Goal: Information Seeking & Learning: Check status

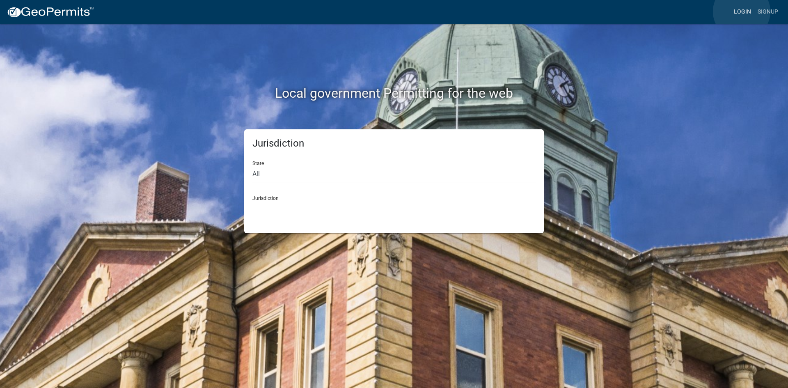
click at [742, 11] on link "Login" at bounding box center [743, 12] width 24 height 16
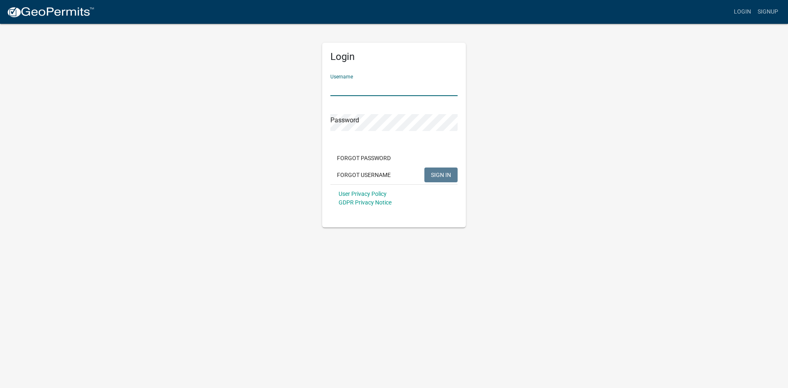
click at [350, 91] on input "Username" at bounding box center [394, 87] width 127 height 17
type input "KSKgeopermits"
click at [425, 168] on button "SIGN IN" at bounding box center [441, 175] width 33 height 15
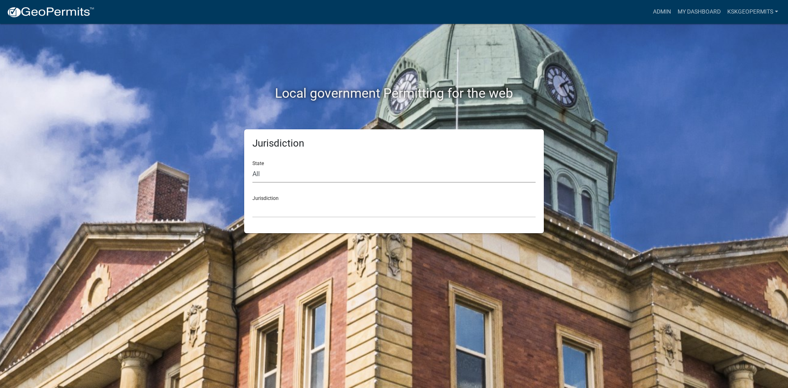
click at [262, 174] on select "All [US_STATE] [US_STATE] [US_STATE] [US_STATE] [US_STATE] [US_STATE] [US_STATE…" at bounding box center [394, 174] width 283 height 17
select select "[US_STATE]"
click at [253, 166] on select "All [US_STATE] [US_STATE] [US_STATE] [US_STATE] [US_STATE] [US_STATE] [US_STATE…" at bounding box center [394, 174] width 283 height 17
click at [266, 212] on select "City of [GEOGRAPHIC_DATA], [US_STATE] City of [GEOGRAPHIC_DATA], [US_STATE] Cit…" at bounding box center [394, 209] width 283 height 17
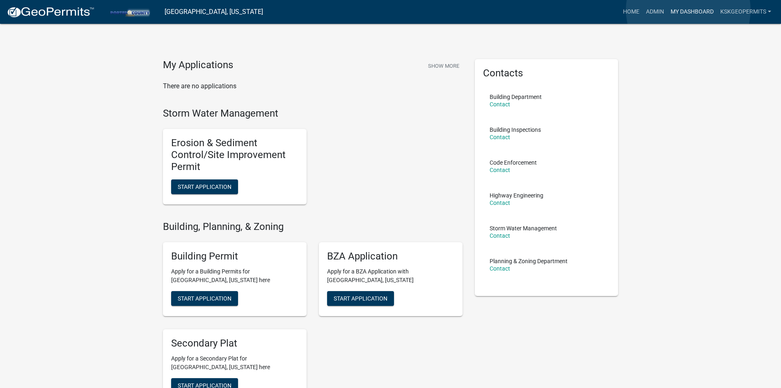
click at [689, 10] on link "My Dashboard" at bounding box center [693, 12] width 50 height 16
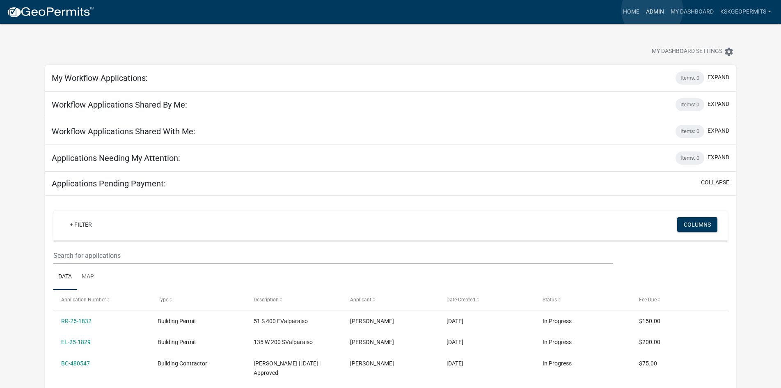
click at [652, 10] on link "Admin" at bounding box center [655, 12] width 25 height 16
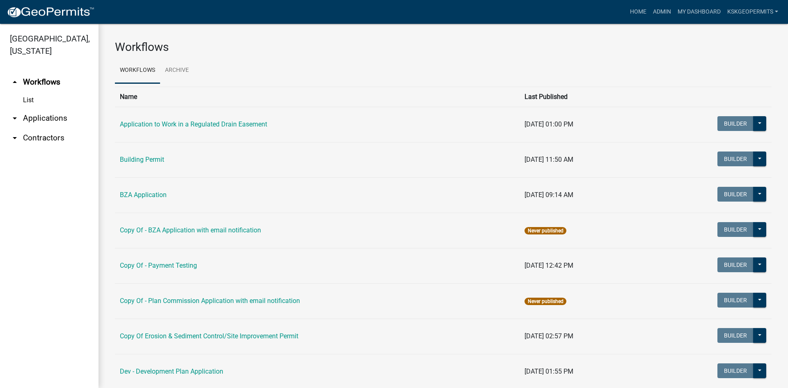
click at [29, 92] on link "List" at bounding box center [49, 100] width 99 height 16
click at [27, 92] on link "List" at bounding box center [49, 100] width 99 height 16
click at [138, 159] on link "Building Permit" at bounding box center [142, 160] width 44 height 8
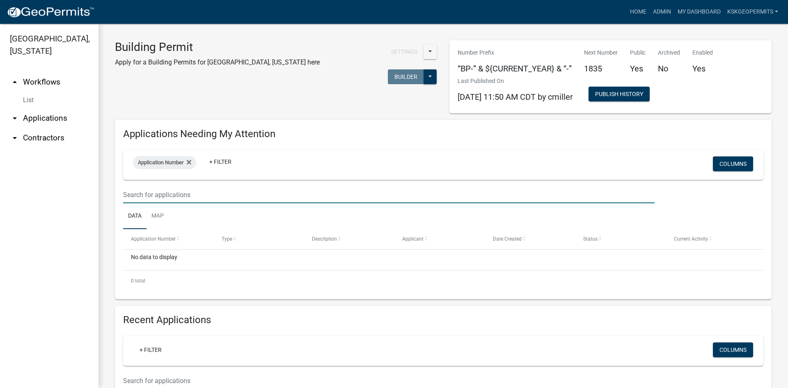
click at [156, 195] on input "text" at bounding box center [389, 194] width 532 height 17
click at [147, 196] on input "text" at bounding box center [389, 194] width 532 height 17
type input "AS--25-1447"
click at [168, 197] on input "AS--25-1447" at bounding box center [389, 194] width 532 height 17
click at [171, 194] on input "AS--25-1447" at bounding box center [389, 194] width 532 height 17
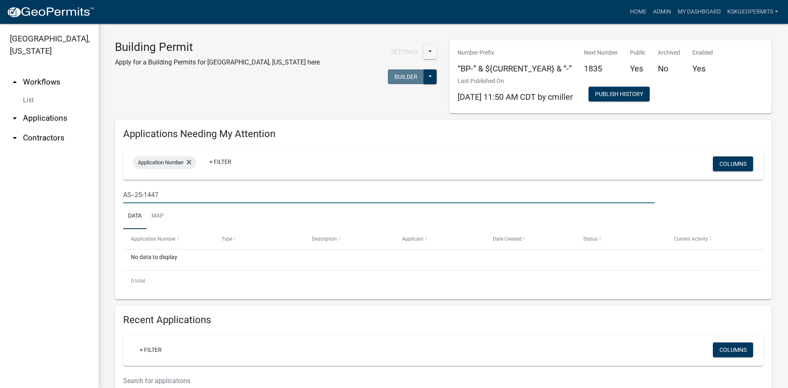
click at [171, 194] on input "AS--25-1447" at bounding box center [389, 194] width 532 height 17
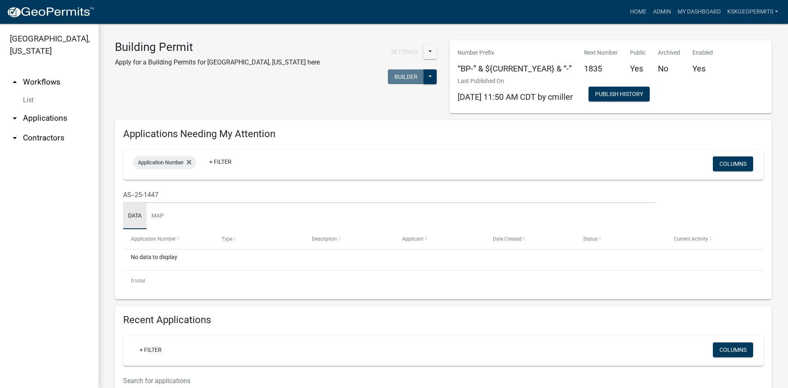
click at [136, 217] on link "Data" at bounding box center [134, 216] width 23 height 26
click at [163, 163] on span "Application Number" at bounding box center [161, 162] width 46 height 6
click at [157, 218] on button "Done" at bounding box center [166, 217] width 75 height 15
click at [189, 161] on icon at bounding box center [189, 162] width 5 height 5
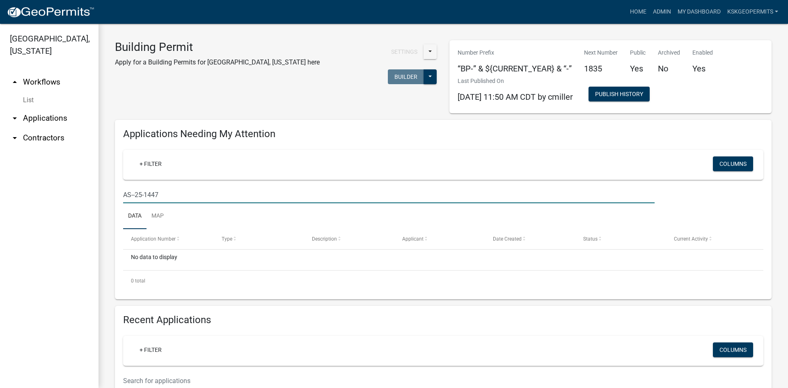
click at [182, 197] on input "AS--25-1447" at bounding box center [389, 194] width 532 height 17
click at [445, 198] on input "AS--25-1447" at bounding box center [389, 194] width 532 height 17
click at [658, 11] on link "Admin" at bounding box center [662, 12] width 25 height 16
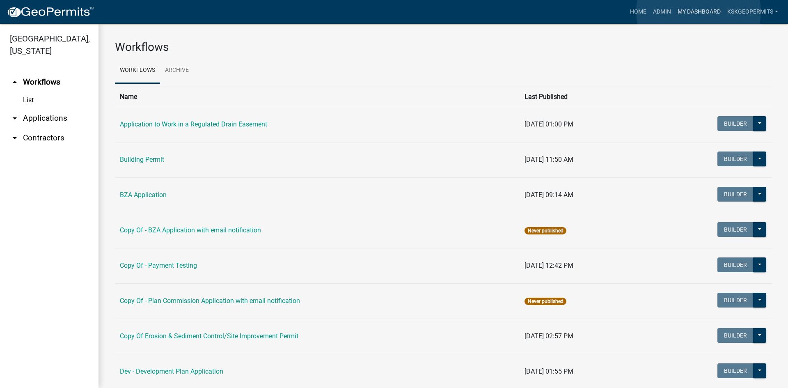
click at [699, 11] on link "My Dashboard" at bounding box center [700, 12] width 50 height 16
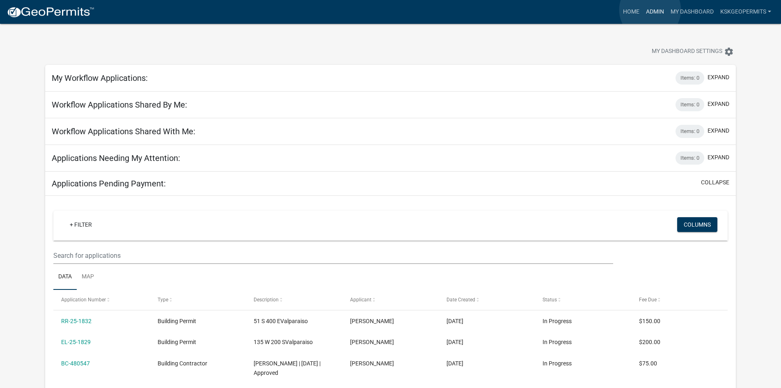
click at [650, 10] on link "Admin" at bounding box center [655, 12] width 25 height 16
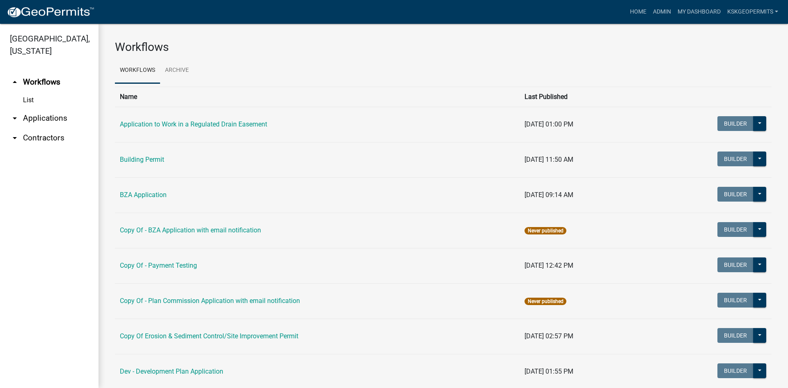
click at [138, 160] on link "Building Permit" at bounding box center [142, 160] width 44 height 8
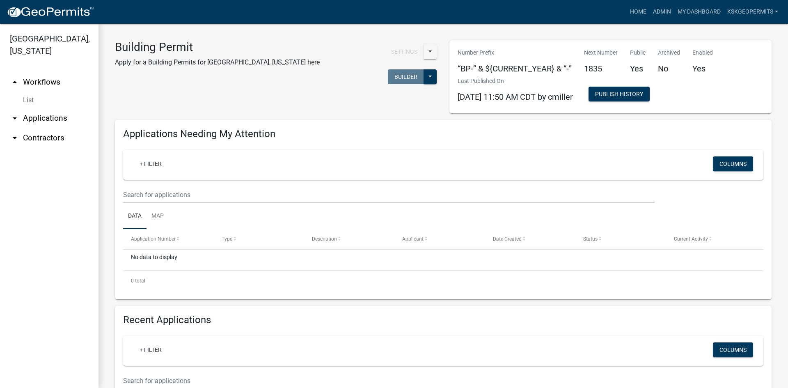
click at [26, 92] on link "List" at bounding box center [49, 100] width 99 height 16
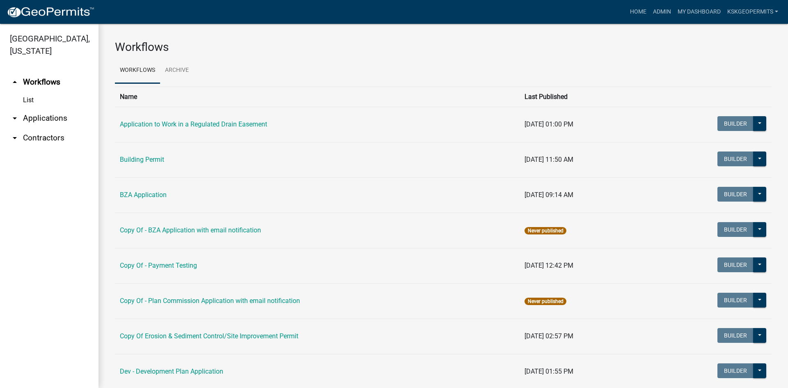
click at [26, 92] on link "List" at bounding box center [49, 100] width 99 height 16
click at [138, 159] on link "Building Permit" at bounding box center [142, 160] width 44 height 8
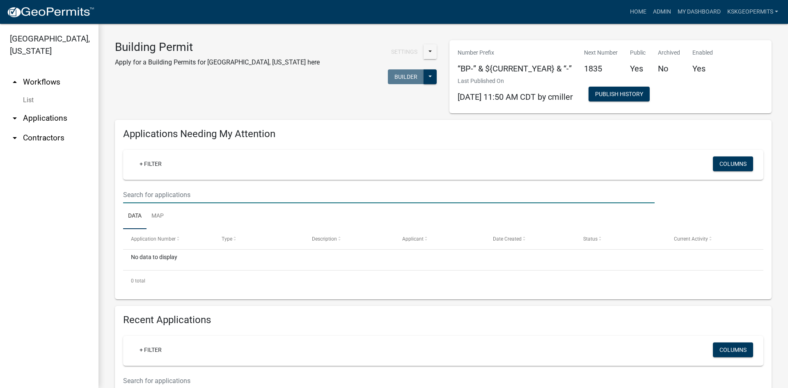
click at [158, 195] on input "text" at bounding box center [389, 194] width 532 height 17
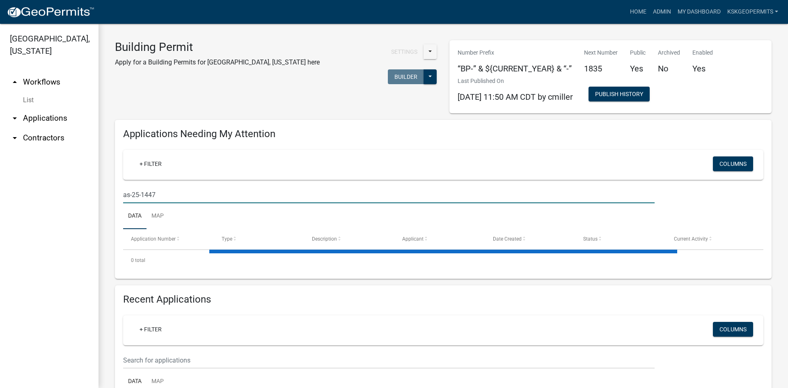
type input "as-25-1447"
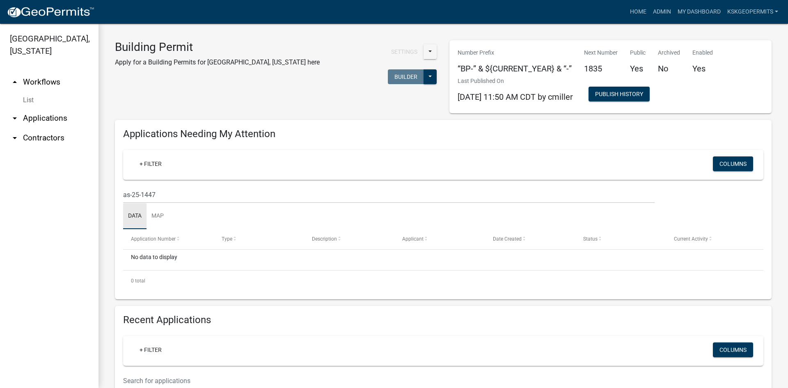
click at [131, 214] on link "Data" at bounding box center [134, 216] width 23 height 26
click at [154, 257] on div "No data to display" at bounding box center [443, 260] width 641 height 21
click at [41, 72] on link "arrow_drop_up Workflows" at bounding box center [49, 82] width 99 height 20
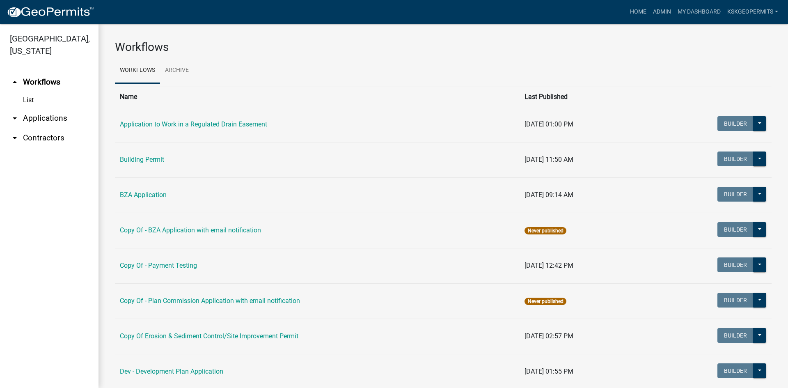
click at [29, 92] on link "List" at bounding box center [49, 100] width 99 height 16
click at [25, 92] on link "List" at bounding box center [49, 100] width 99 height 16
click at [45, 108] on link "arrow_drop_down Applications" at bounding box center [49, 118] width 99 height 20
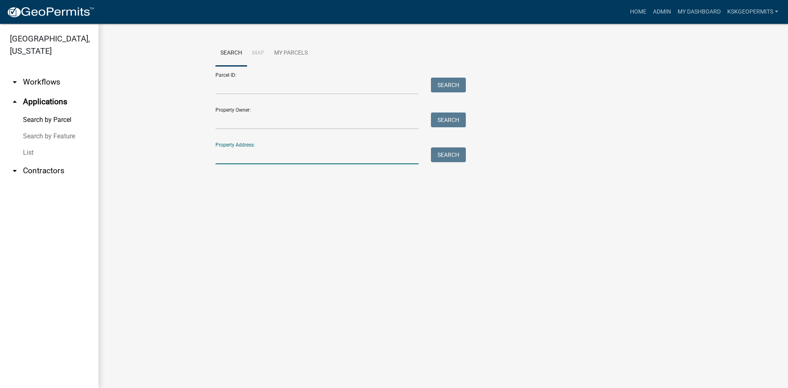
click at [233, 151] on input "Property Address:" at bounding box center [317, 155] width 203 height 17
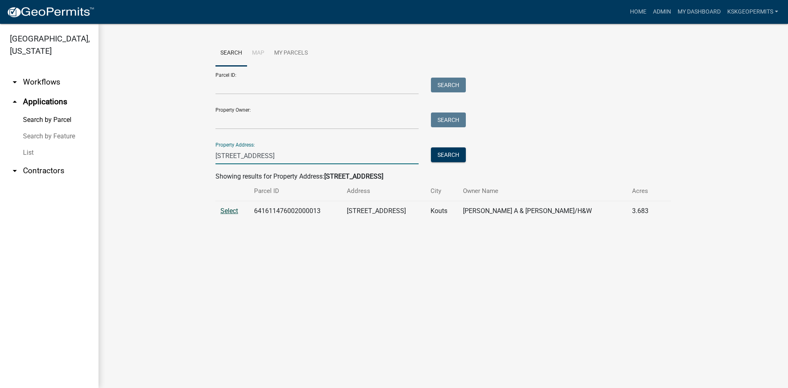
type input "[STREET_ADDRESS]"
click at [227, 210] on span "Select" at bounding box center [230, 211] width 18 height 8
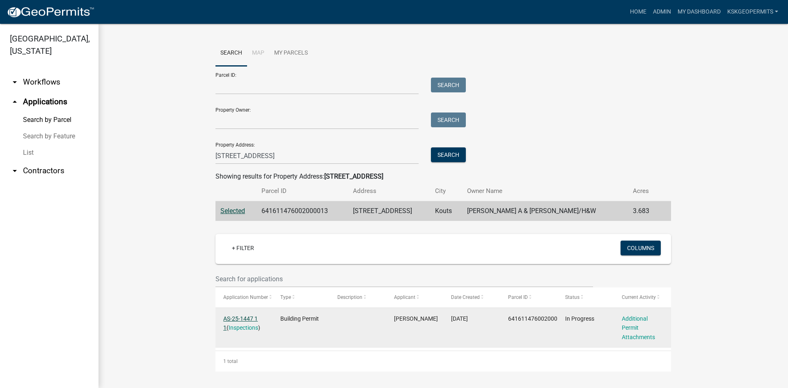
click at [246, 317] on link "AS-25-1447 1 1" at bounding box center [240, 323] width 34 height 16
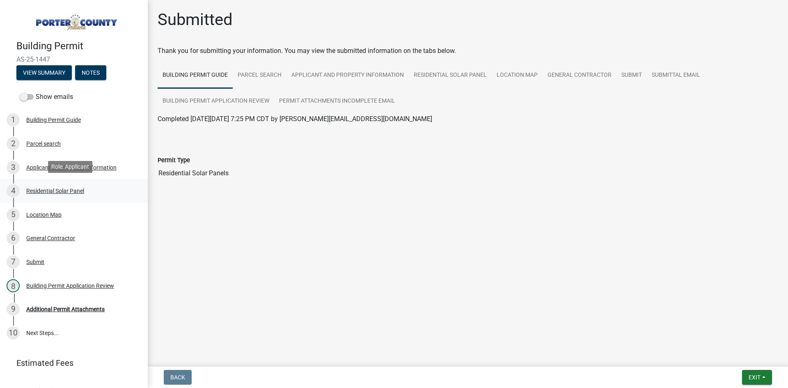
click at [56, 188] on div "Residential Solar Panel" at bounding box center [55, 191] width 58 height 6
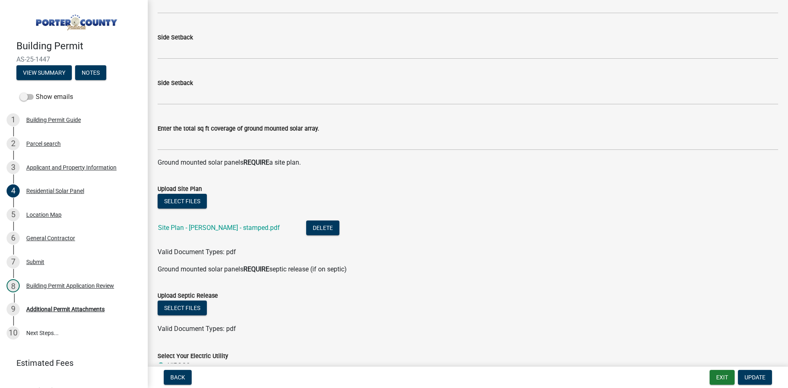
scroll to position [205, 0]
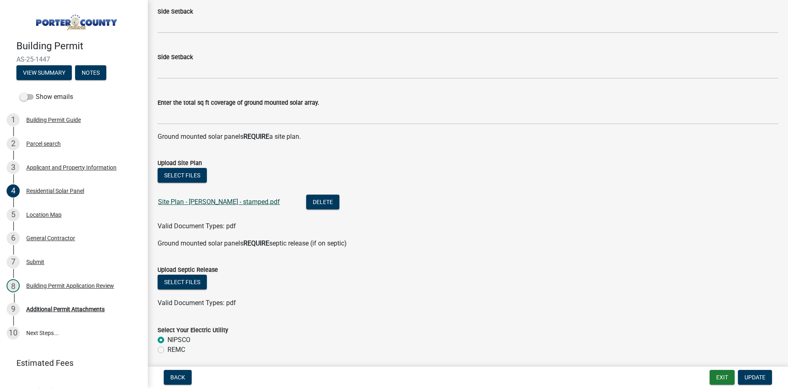
click at [197, 202] on link "Site Plan - [PERSON_NAME] - stamped.pdf" at bounding box center [219, 202] width 122 height 8
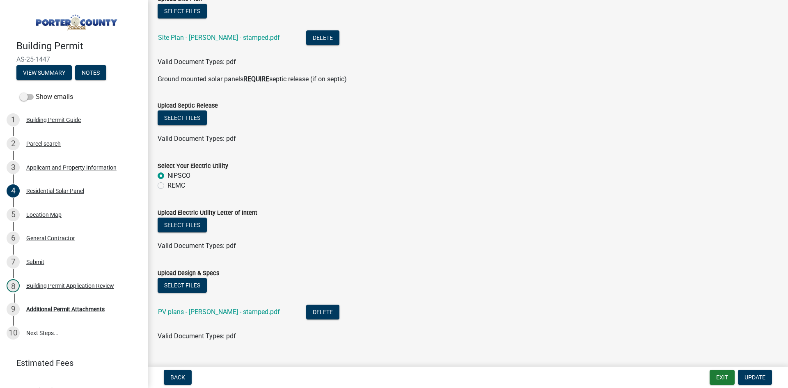
scroll to position [387, 0]
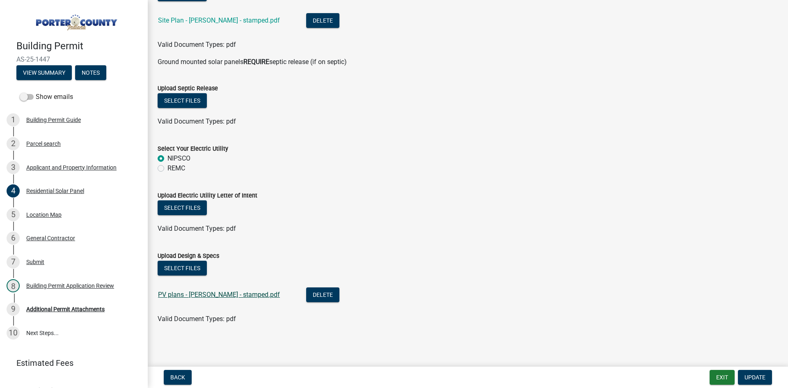
click at [207, 293] on link "PV plans - [PERSON_NAME] - stamped.pdf" at bounding box center [219, 295] width 122 height 8
click at [48, 236] on div "General Contractor" at bounding box center [50, 238] width 49 height 6
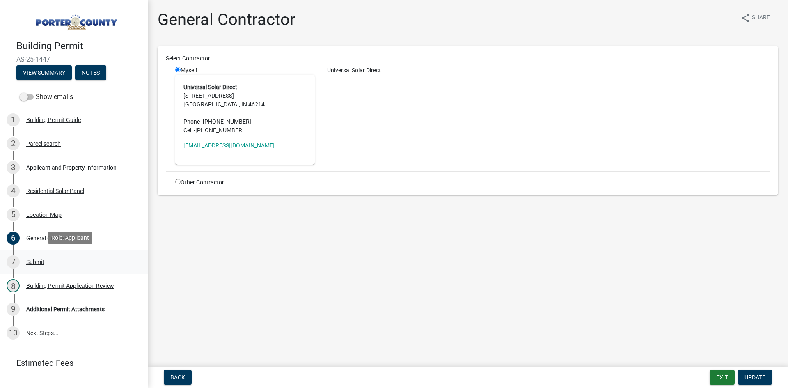
click at [37, 260] on div "Submit" at bounding box center [35, 262] width 18 height 6
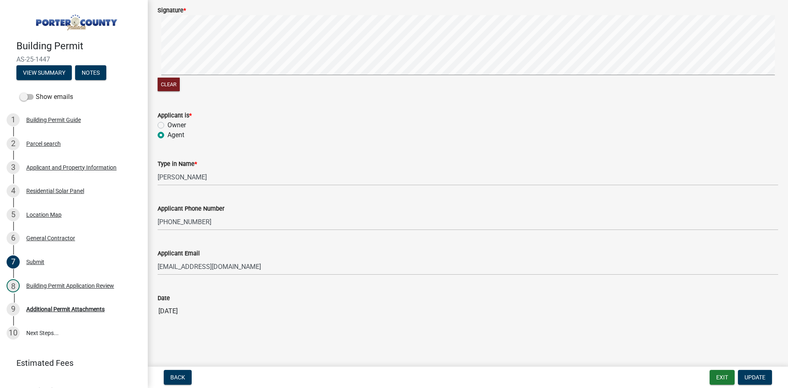
scroll to position [98, 0]
click at [60, 283] on div "Building Permit Application Review" at bounding box center [70, 286] width 88 height 6
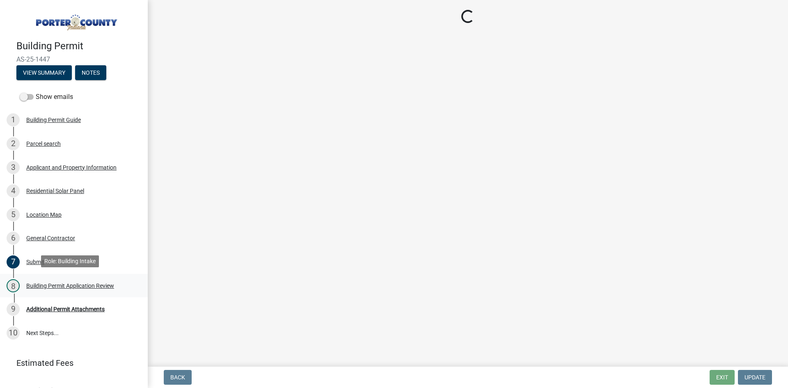
scroll to position [0, 0]
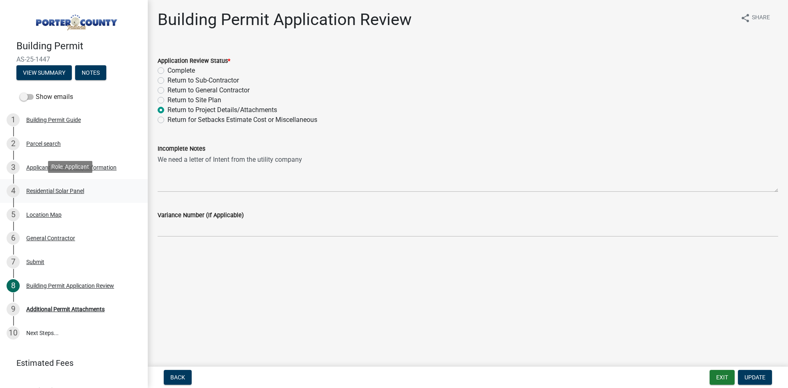
click at [44, 189] on div "Residential Solar Panel" at bounding box center [55, 191] width 58 height 6
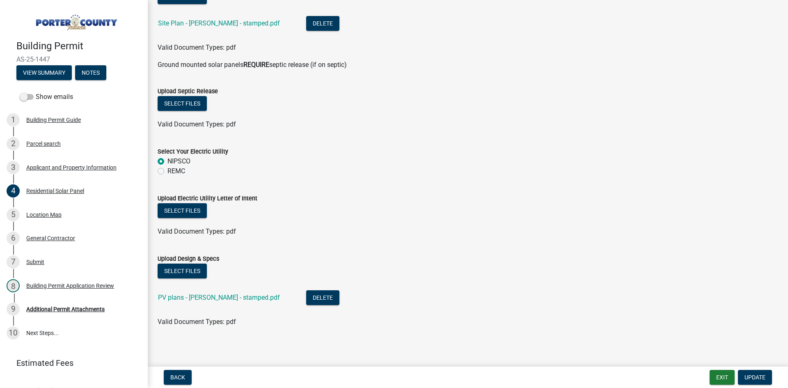
scroll to position [387, 0]
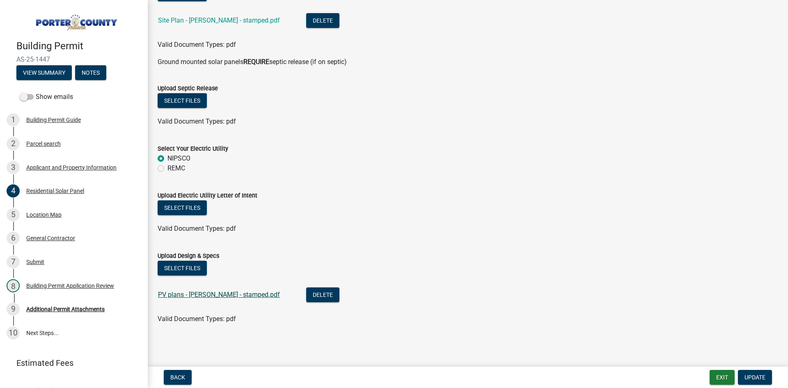
click at [192, 295] on link "PV plans - [PERSON_NAME] - stamped.pdf" at bounding box center [219, 295] width 122 height 8
